Goal: Use online tool/utility: Utilize a website feature to perform a specific function

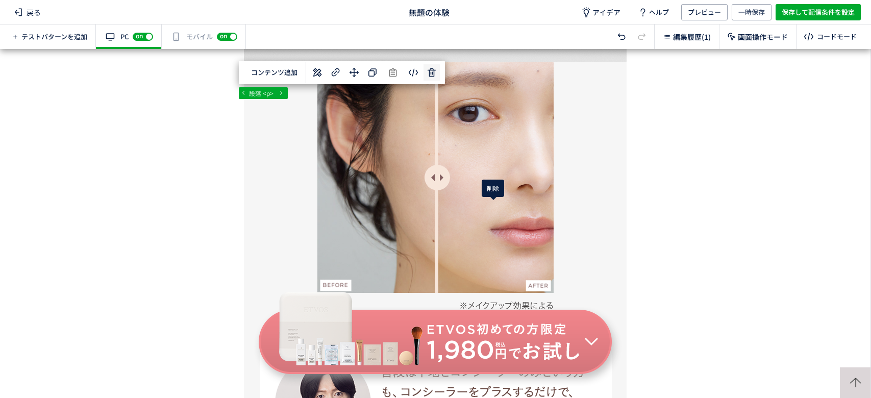
click at [493, 207] on div "... div div#wrap div#content section 段落 <p> 選択した要素の前 選択した要素の後 選択した領域内の先頭 選択した領域…" at bounding box center [435, 223] width 870 height 349
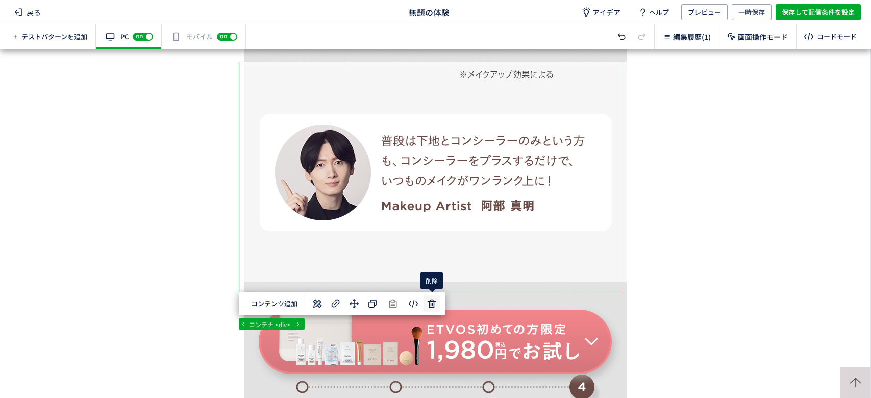
click at [435, 305] on div "... div div#wrap div#content section コンテナ <div> 選択した要素の前 選択した要素の後 選択した領域内の先頭 選択…" at bounding box center [435, 223] width 870 height 349
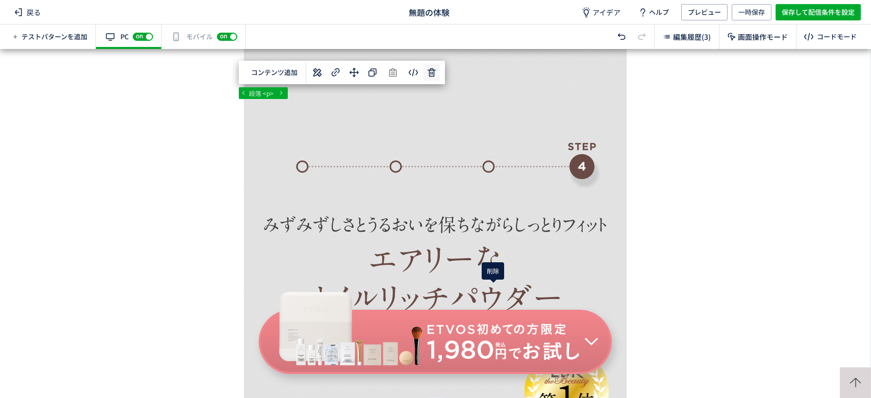
click at [490, 292] on div "... div div#wrap div#content section 段落 <p> 選択した要素の前 選択した要素の後 選択した領域内の先頭 選択した領域…" at bounding box center [435, 223] width 870 height 349
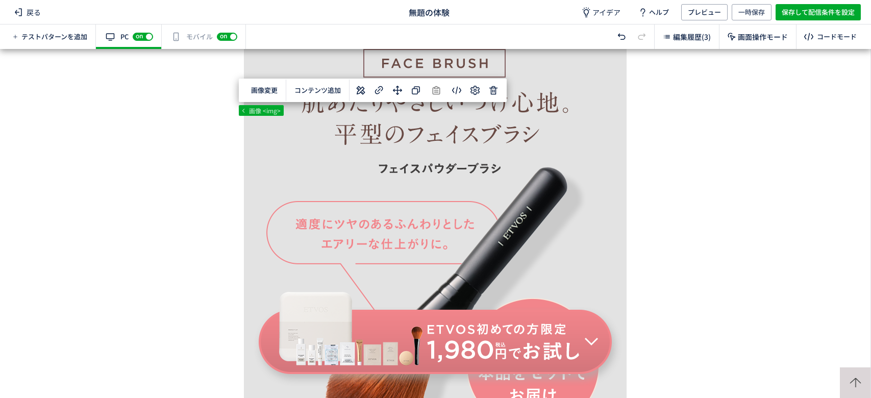
click at [190, 31] on div "有効な編集箇所が確認されません モバイル off on" at bounding box center [204, 36] width 84 height 24
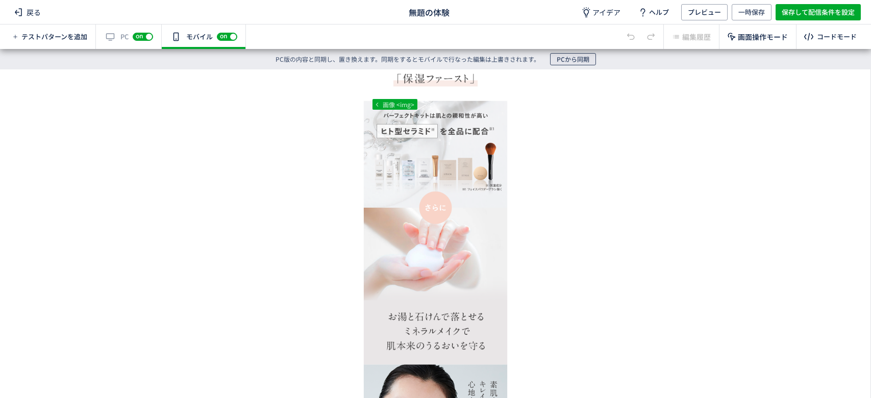
click at [573, 57] on span "PCから同期" at bounding box center [572, 59] width 33 height 12
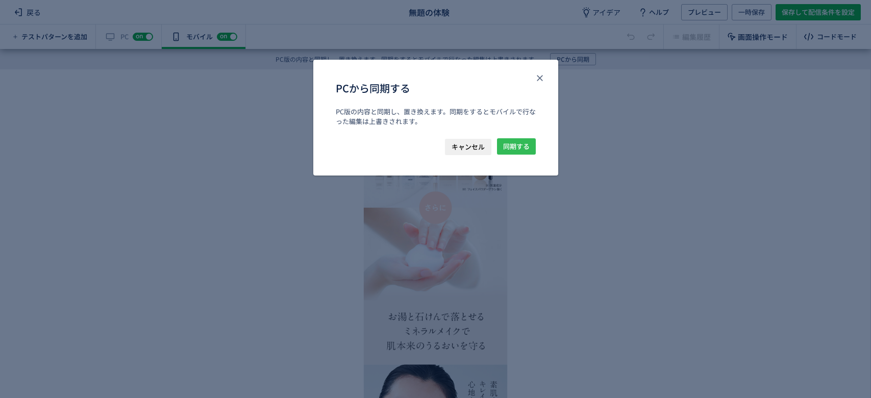
click at [517, 141] on span "同期する" at bounding box center [516, 146] width 27 height 16
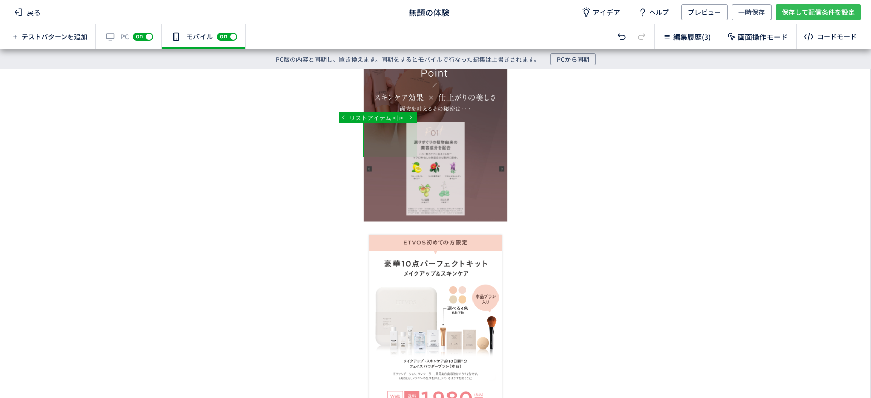
click at [796, 10] on span "保存して配信条件を設定" at bounding box center [817, 12] width 73 height 16
